Goal: Information Seeking & Learning: Learn about a topic

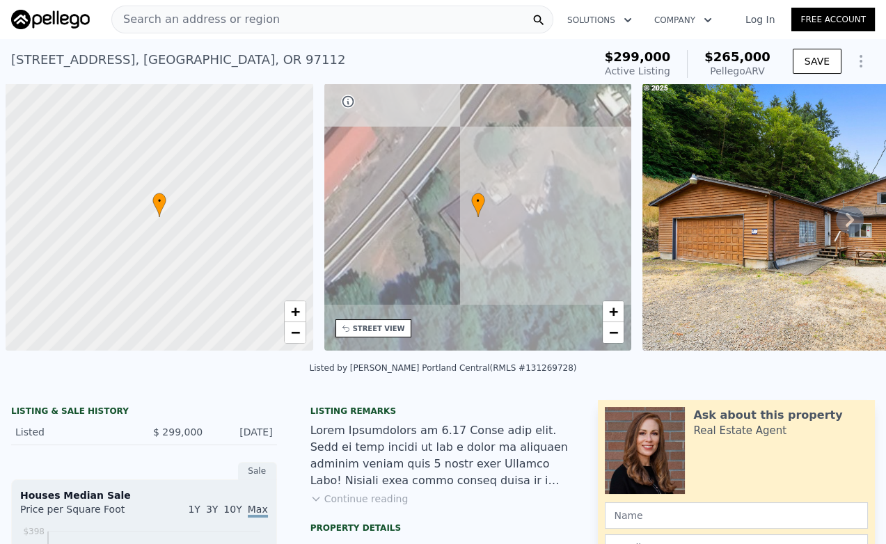
scroll to position [0, 6]
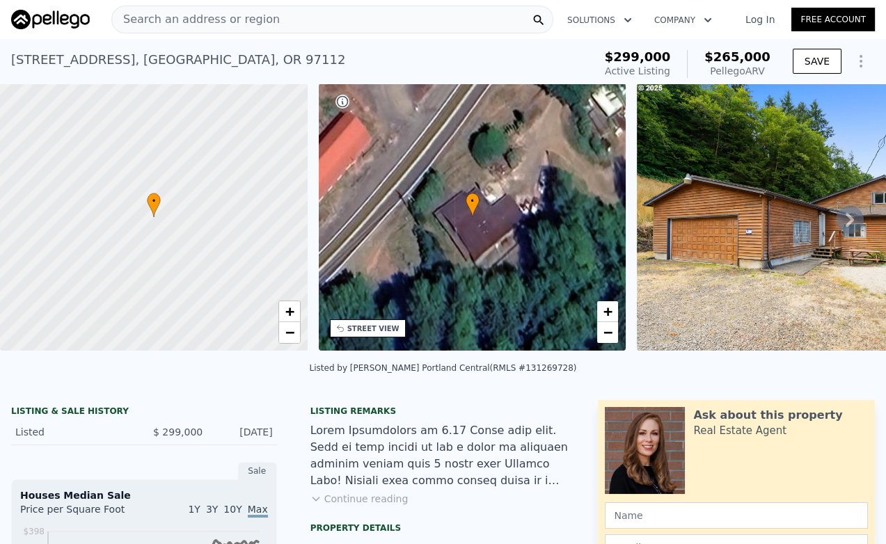
click at [290, 22] on div "Search an address or region" at bounding box center [332, 20] width 442 height 28
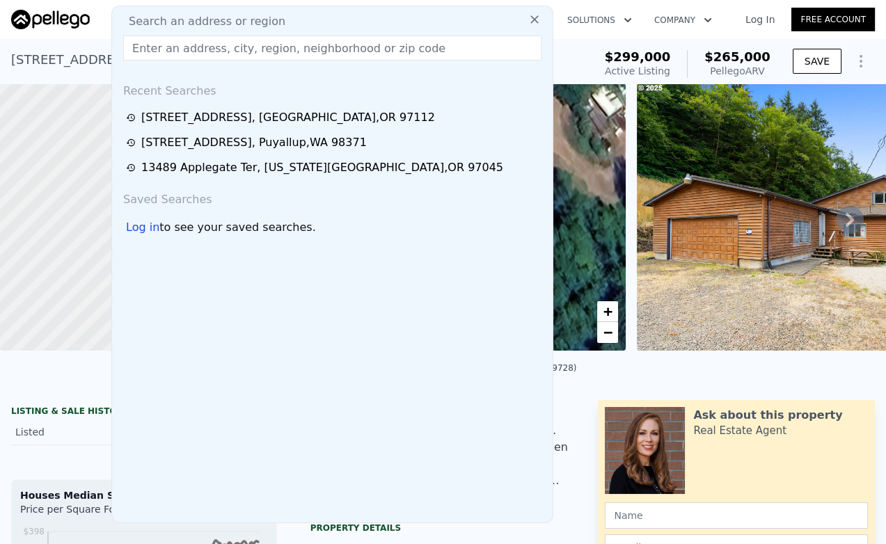
drag, startPoint x: 291, startPoint y: 25, endPoint x: 188, endPoint y: 42, distance: 105.1
click at [188, 42] on input "text" at bounding box center [332, 47] width 418 height 25
paste input "[STREET_ADDRESS]"
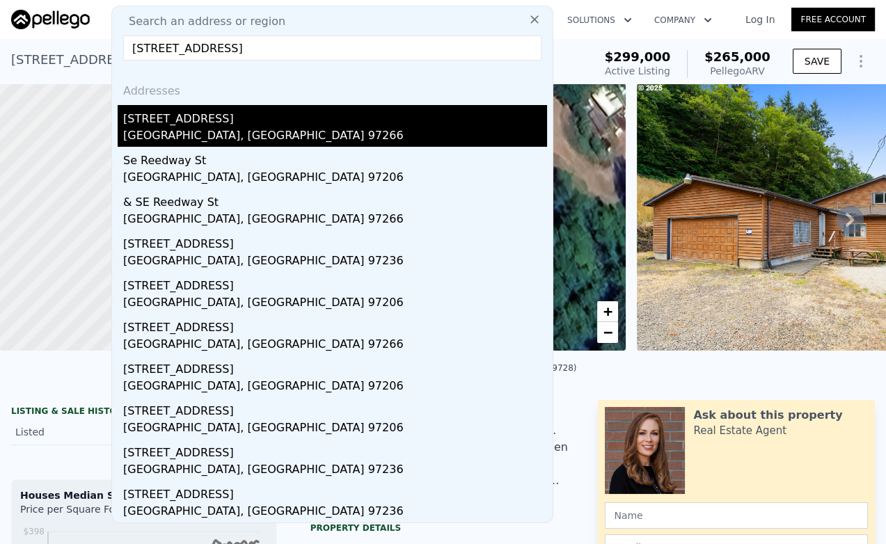
type input "[STREET_ADDRESS]"
click at [235, 115] on div "[STREET_ADDRESS]" at bounding box center [335, 116] width 424 height 22
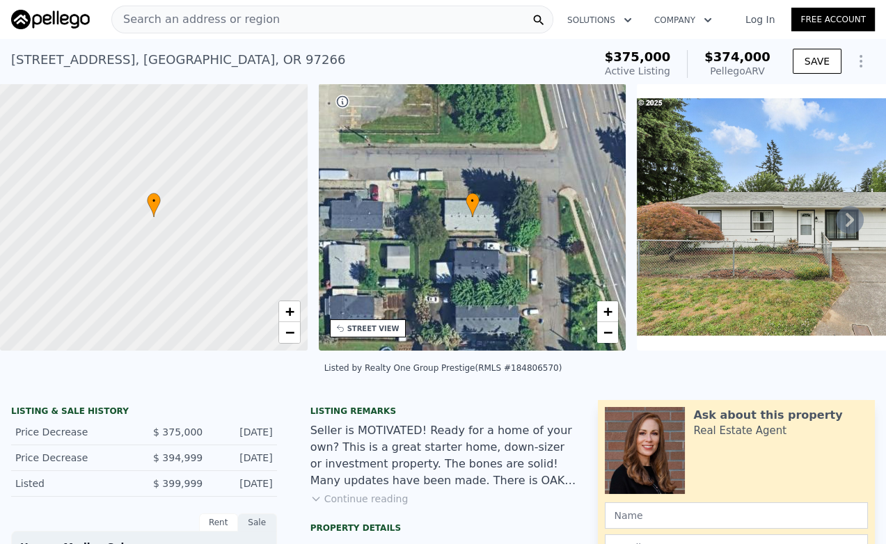
click at [242, 15] on span "Search an address or region" at bounding box center [196, 19] width 168 height 17
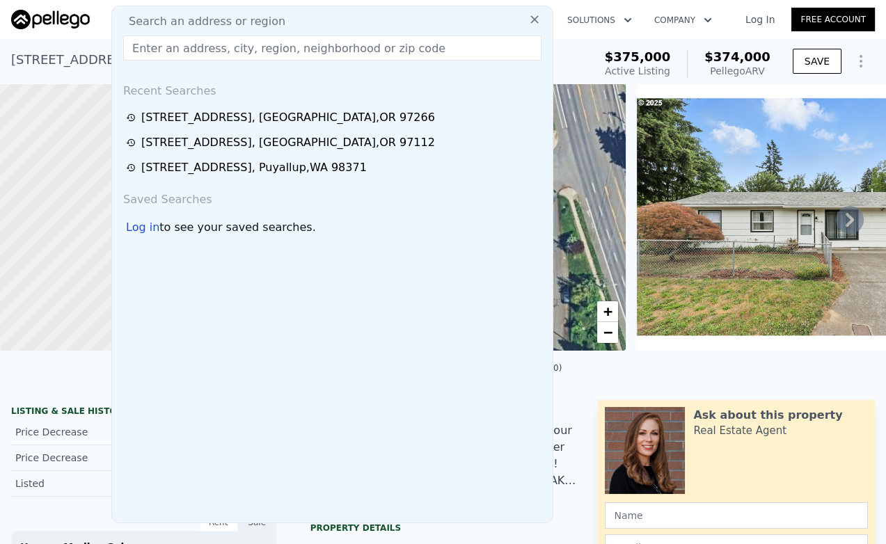
drag, startPoint x: 242, startPoint y: 15, endPoint x: 202, endPoint y: 39, distance: 46.8
click at [202, 39] on input "text" at bounding box center [332, 47] width 418 height 25
paste input "[STREET_ADDRESS]"
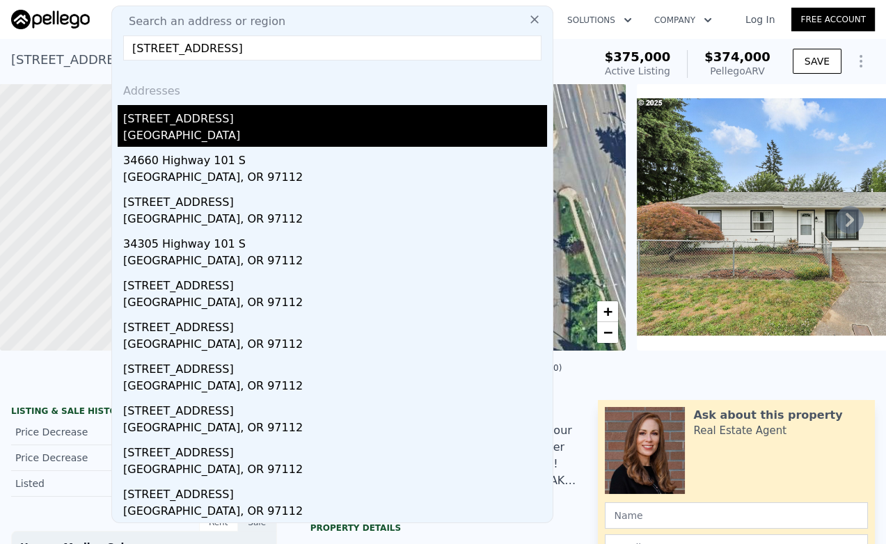
type input "[STREET_ADDRESS]"
click at [262, 115] on div "[STREET_ADDRESS]" at bounding box center [335, 116] width 424 height 22
type input "3"
type input "2.5"
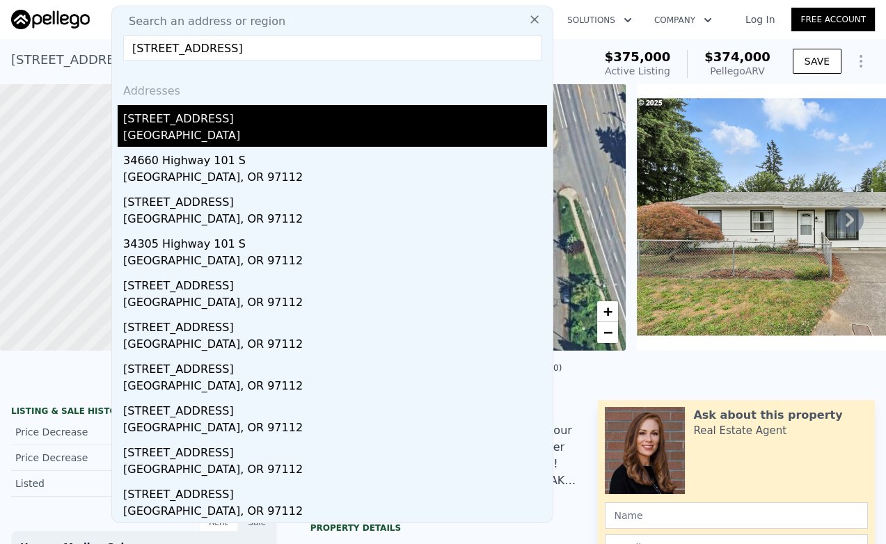
type input "2.5"
type input "2496"
type input "390297"
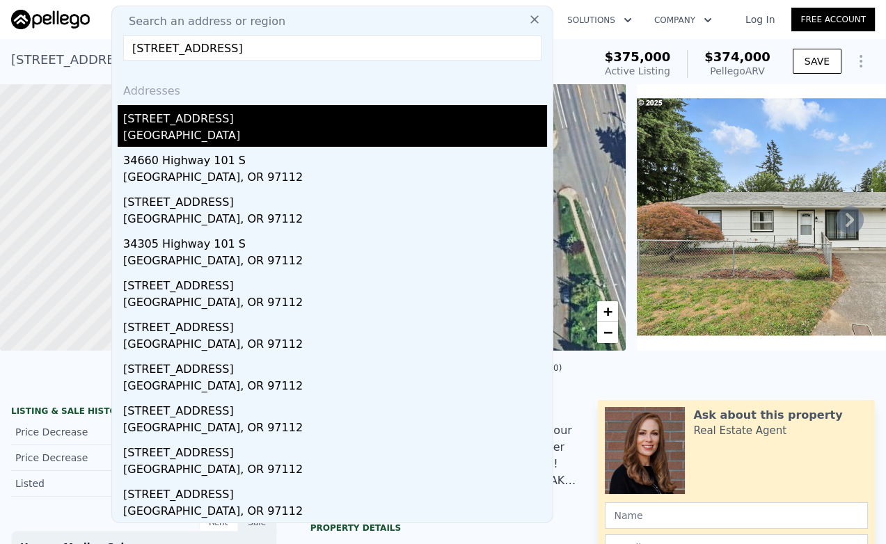
type input "$ 265,000"
type input "6"
type input "-$ 72,329"
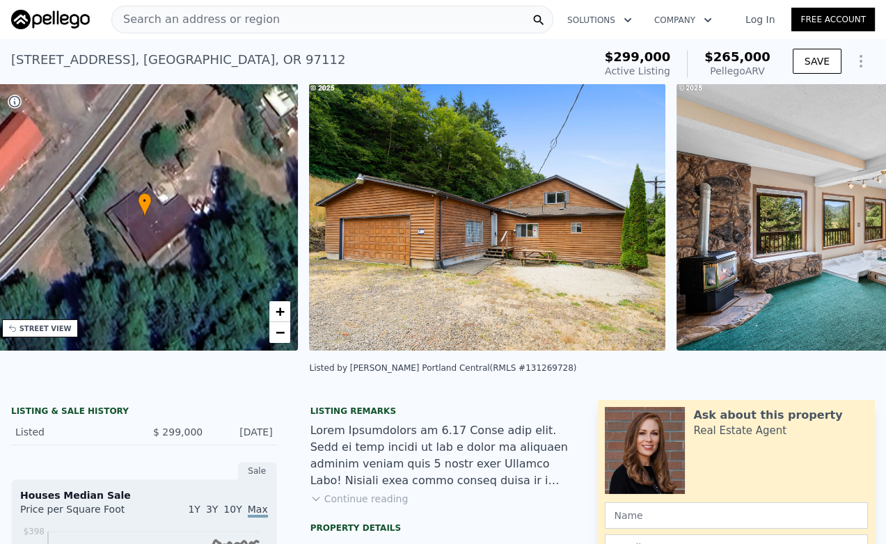
scroll to position [0, 323]
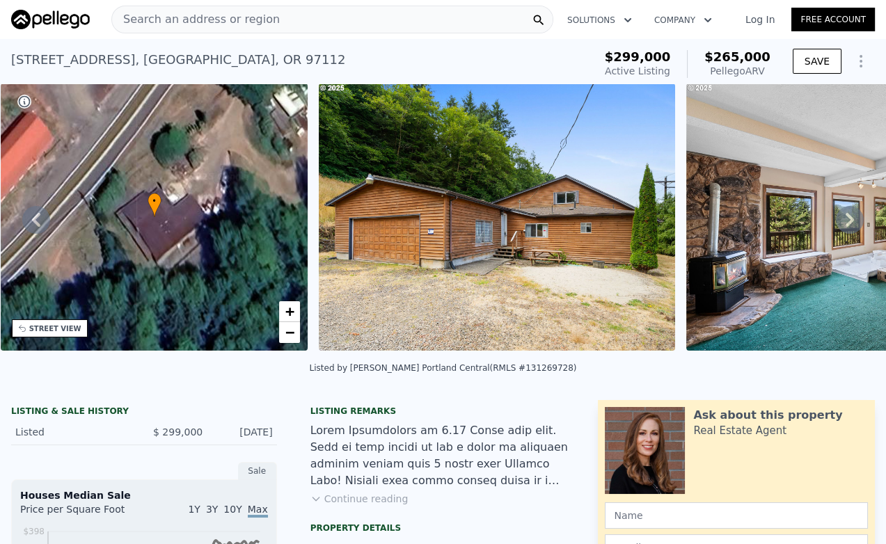
click at [269, 40] on div "[STREET_ADDRESS] Active at $299k (~ARV $265k ) $299,000 Active Listing $265,000…" at bounding box center [443, 61] width 886 height 45
click at [262, 19] on div "Search an address or region" at bounding box center [332, 20] width 442 height 28
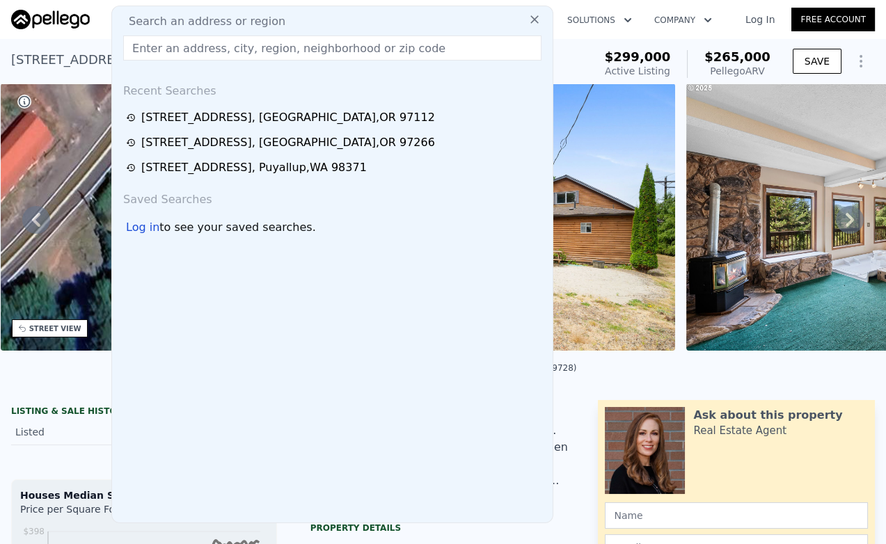
drag, startPoint x: 262, startPoint y: 19, endPoint x: 193, endPoint y: 51, distance: 76.2
click at [193, 51] on input "text" at bounding box center [332, 47] width 418 height 25
paste input "[STREET_ADDRESS]"
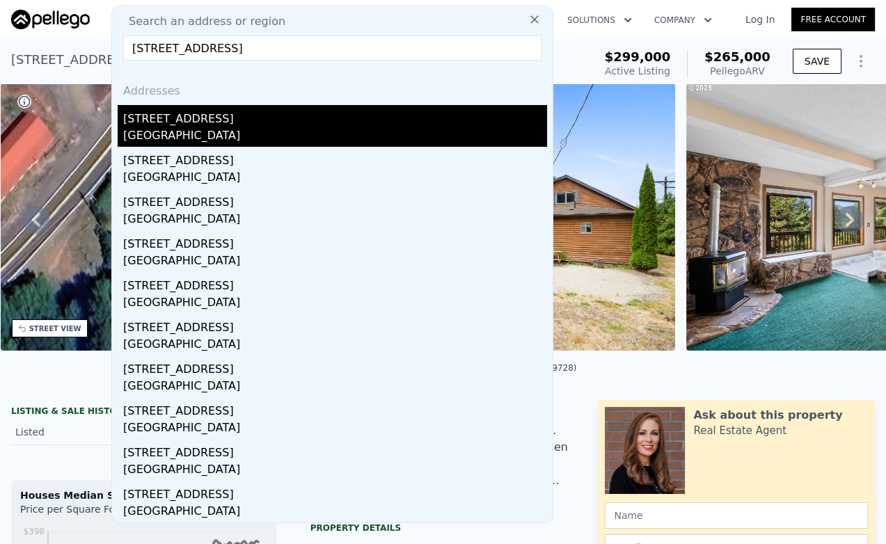
type input "[STREET_ADDRESS]"
click at [191, 122] on div "[STREET_ADDRESS]" at bounding box center [335, 116] width 424 height 22
